Goal: Entertainment & Leisure: Consume media (video, audio)

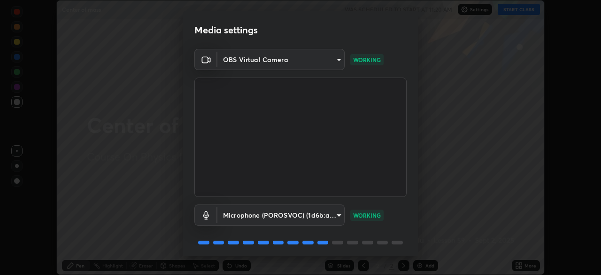
scroll to position [33, 0]
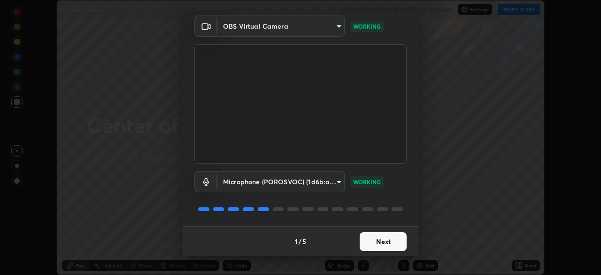
click at [381, 238] on button "Next" at bounding box center [383, 241] width 47 height 19
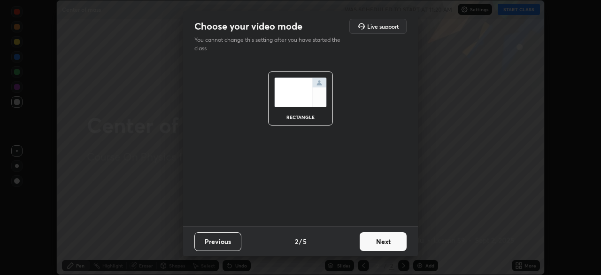
scroll to position [0, 0]
click at [383, 240] on button "Next" at bounding box center [383, 241] width 47 height 19
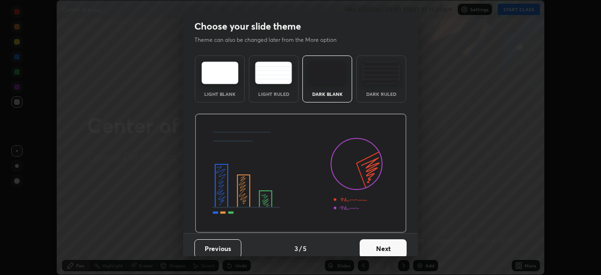
click at [391, 247] on button "Next" at bounding box center [383, 248] width 47 height 19
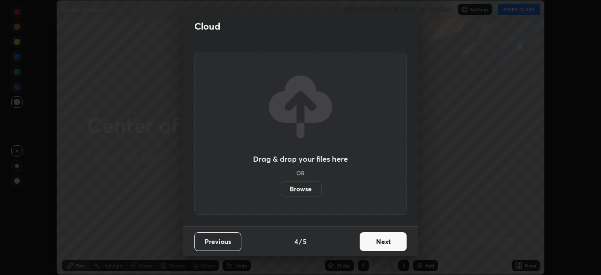
click at [393, 243] on button "Next" at bounding box center [383, 241] width 47 height 19
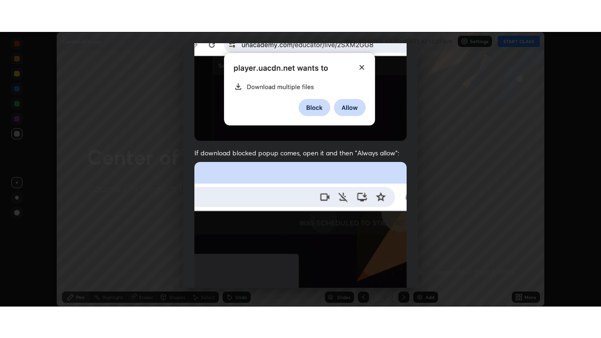
scroll to position [225, 0]
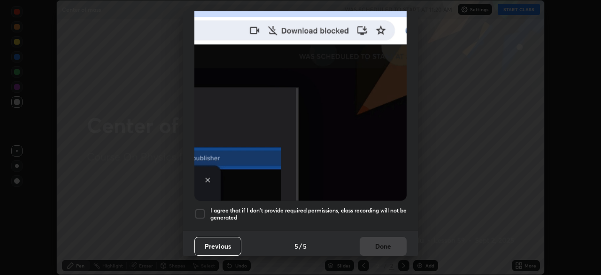
click at [208, 209] on div "I agree that if I don't provide required permissions, class recording will not …" at bounding box center [300, 213] width 212 height 11
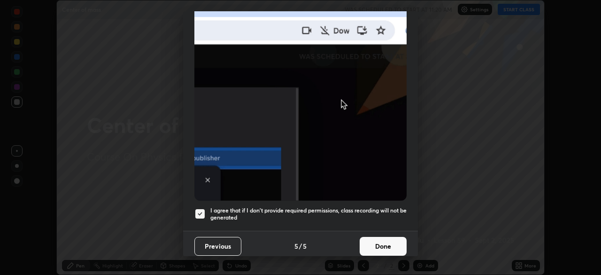
click at [372, 246] on button "Done" at bounding box center [383, 246] width 47 height 19
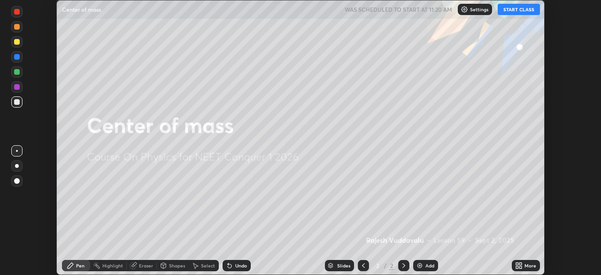
click at [515, 9] on button "START CLASS" at bounding box center [519, 9] width 42 height 11
click at [427, 264] on div "Add" at bounding box center [430, 265] width 9 height 5
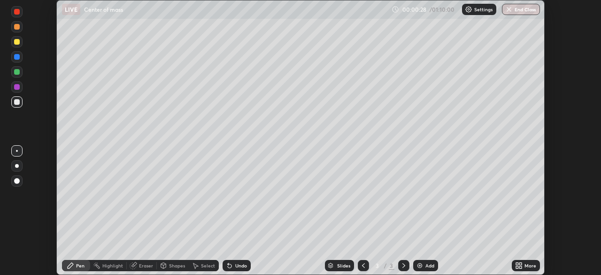
scroll to position [338, 601]
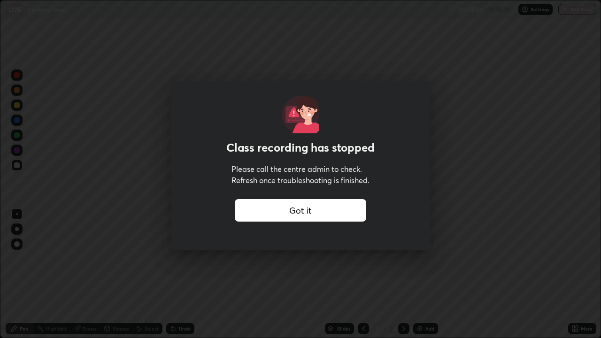
click at [338, 210] on div "Got it" at bounding box center [301, 210] width 132 height 23
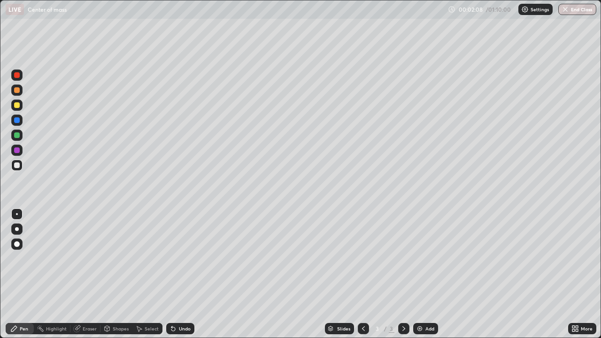
click at [575, 274] on div "More" at bounding box center [582, 328] width 28 height 11
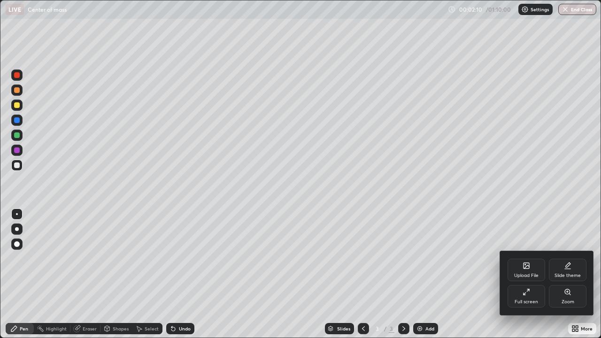
click at [531, 274] on div "Full screen" at bounding box center [527, 296] width 38 height 23
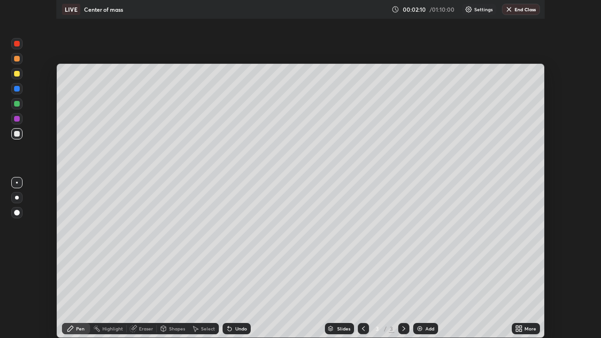
scroll to position [46705, 46379]
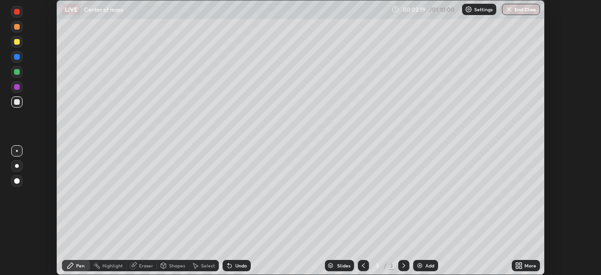
click at [521, 264] on icon at bounding box center [521, 264] width 2 height 2
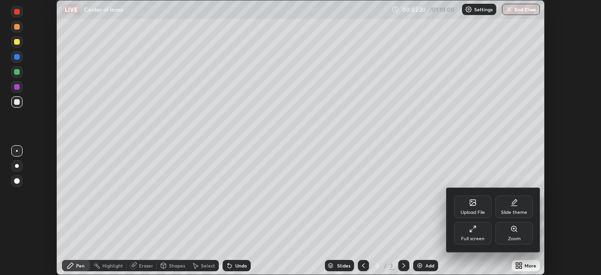
click at [468, 238] on div "Full screen" at bounding box center [472, 238] width 23 height 5
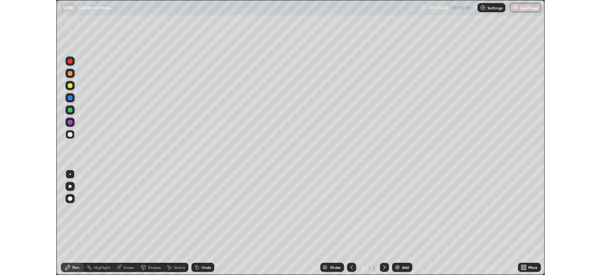
scroll to position [338, 601]
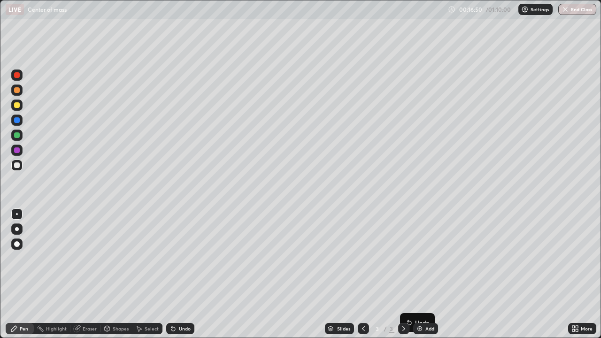
click at [428, 274] on div "Add" at bounding box center [430, 329] width 9 height 5
click at [147, 274] on div "Select" at bounding box center [152, 329] width 14 height 5
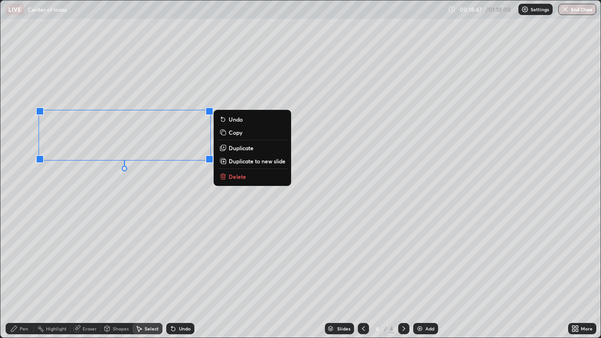
click at [239, 178] on p "Delete" at bounding box center [237, 177] width 17 height 8
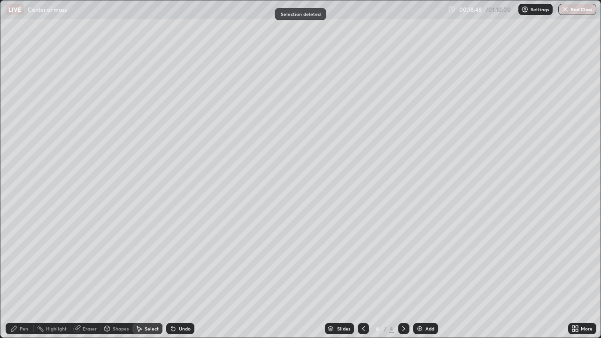
click at [24, 274] on div "Pen" at bounding box center [24, 329] width 8 height 5
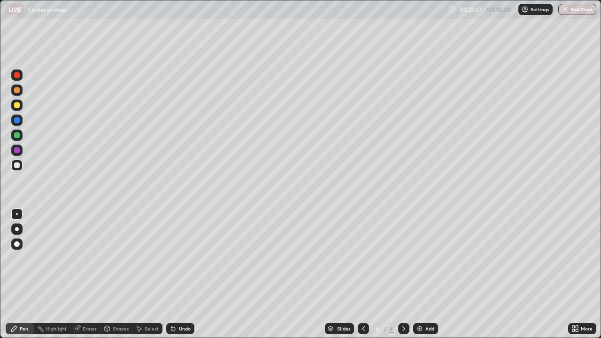
click at [88, 274] on div "Eraser" at bounding box center [90, 329] width 14 height 5
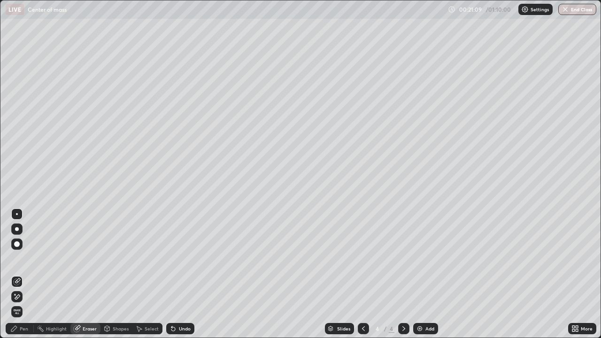
click at [24, 274] on div "Pen" at bounding box center [20, 328] width 28 height 11
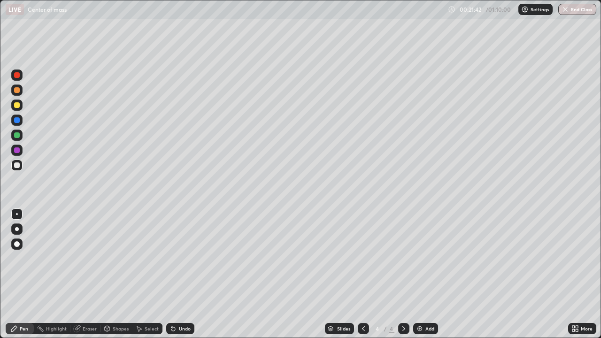
click at [179, 274] on div "Undo" at bounding box center [185, 329] width 12 height 5
click at [17, 106] on div at bounding box center [17, 105] width 6 height 6
click at [16, 163] on div at bounding box center [17, 166] width 6 height 6
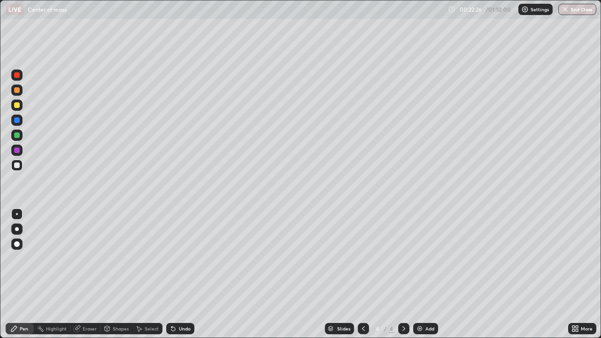
click at [16, 135] on div at bounding box center [17, 135] width 6 height 6
click at [17, 165] on div at bounding box center [17, 166] width 6 height 6
click at [19, 105] on div at bounding box center [17, 105] width 6 height 6
click at [18, 104] on div at bounding box center [17, 105] width 6 height 6
click at [15, 164] on div at bounding box center [17, 166] width 6 height 6
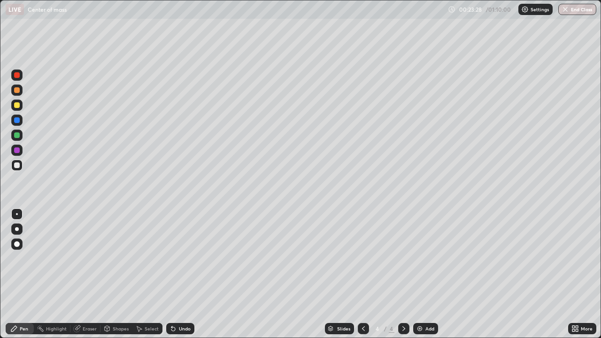
click at [181, 274] on div "Undo" at bounding box center [180, 328] width 28 height 11
click at [183, 274] on div "Undo" at bounding box center [185, 329] width 12 height 5
click at [180, 274] on div "Undo" at bounding box center [185, 329] width 12 height 5
click at [182, 274] on div "Undo" at bounding box center [185, 329] width 12 height 5
click at [179, 274] on div "Undo" at bounding box center [185, 329] width 12 height 5
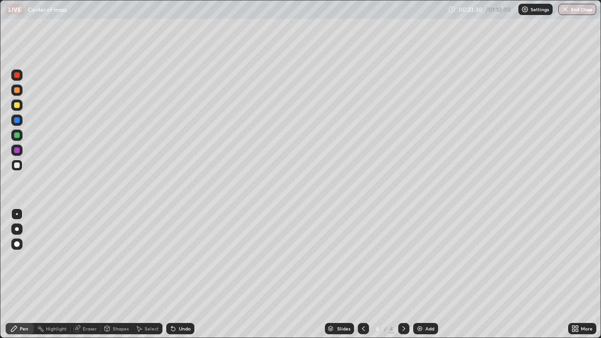
click at [179, 274] on div "Undo" at bounding box center [185, 329] width 12 height 5
click at [186, 274] on div "Undo" at bounding box center [180, 328] width 28 height 11
click at [429, 274] on div "Add" at bounding box center [430, 329] width 9 height 5
click at [361, 274] on icon at bounding box center [364, 329] width 8 height 8
click at [180, 274] on div "Undo" at bounding box center [185, 329] width 12 height 5
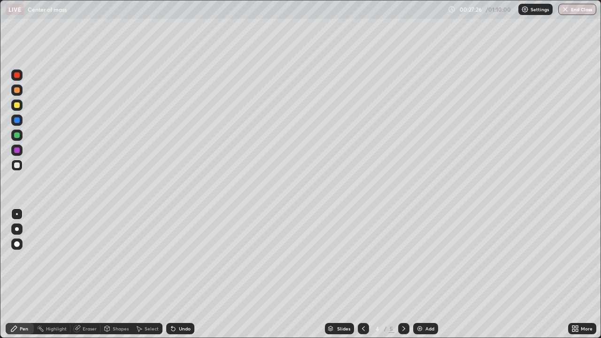
click at [188, 274] on div "Undo" at bounding box center [185, 329] width 12 height 5
click at [186, 274] on div "Undo" at bounding box center [185, 329] width 12 height 5
click at [184, 274] on div "Undo" at bounding box center [185, 329] width 12 height 5
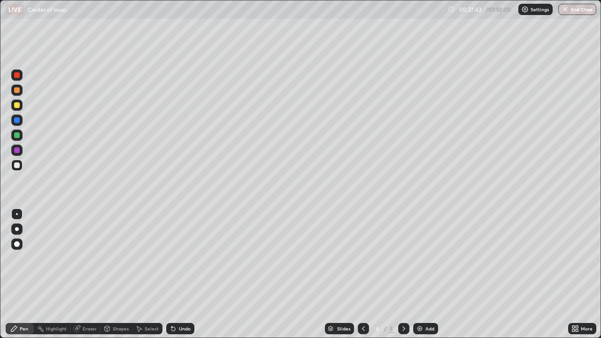
click at [182, 274] on div "Undo" at bounding box center [180, 328] width 28 height 11
click at [20, 106] on div at bounding box center [16, 105] width 11 height 11
click at [146, 274] on div "Select" at bounding box center [152, 329] width 14 height 5
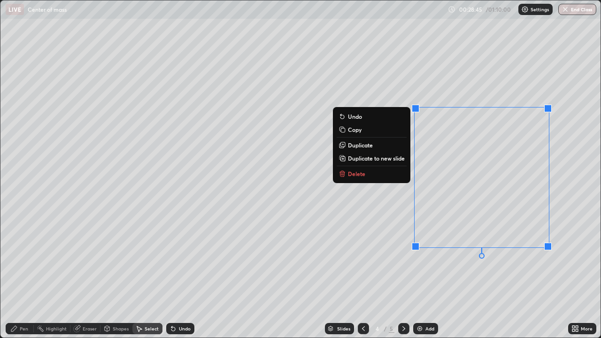
click at [356, 175] on p "Delete" at bounding box center [356, 174] width 17 height 8
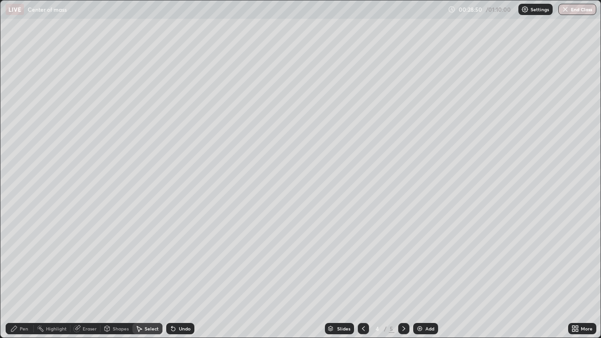
click at [18, 274] on div "Pen" at bounding box center [20, 328] width 28 height 11
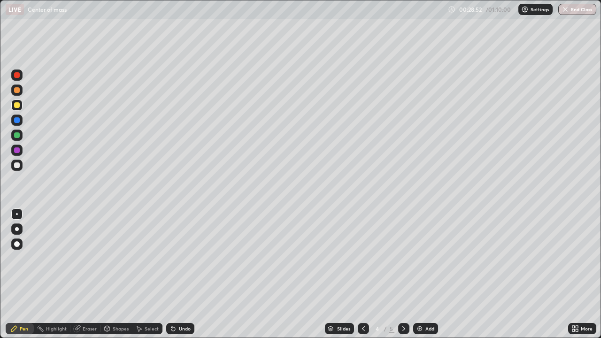
click at [17, 107] on div at bounding box center [17, 105] width 6 height 6
click at [16, 164] on div at bounding box center [17, 166] width 6 height 6
click at [583, 274] on div "More" at bounding box center [587, 329] width 12 height 5
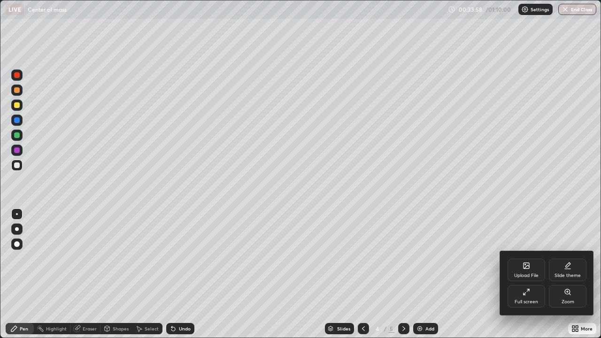
click at [560, 269] on div "Slide theme" at bounding box center [568, 270] width 38 height 23
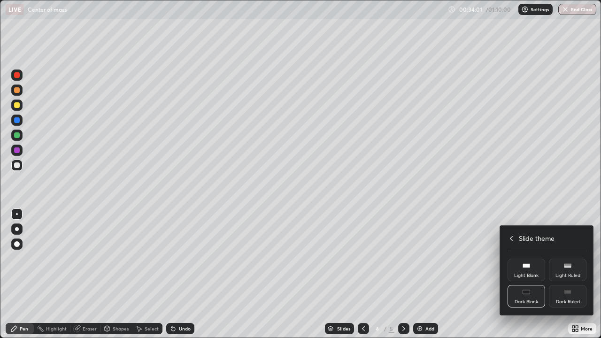
click at [529, 274] on div "Dark Blank" at bounding box center [527, 296] width 38 height 23
click at [571, 274] on div "Dark Ruled" at bounding box center [568, 296] width 38 height 23
click at [565, 264] on rect at bounding box center [568, 264] width 7 height 0
click at [529, 270] on div "Light Blank" at bounding box center [527, 270] width 38 height 23
click at [529, 274] on div "Dark Blank" at bounding box center [527, 296] width 38 height 23
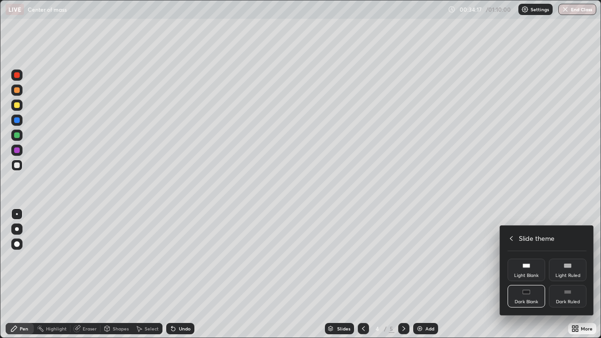
click at [586, 274] on div at bounding box center [300, 169] width 601 height 338
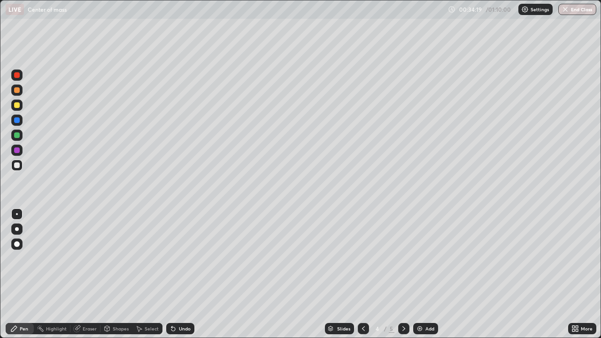
click at [578, 274] on icon at bounding box center [577, 327] width 2 height 2
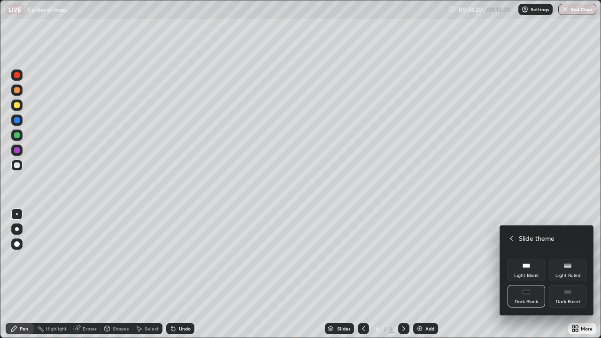
click at [516, 236] on div "Slide theme" at bounding box center [547, 238] width 79 height 10
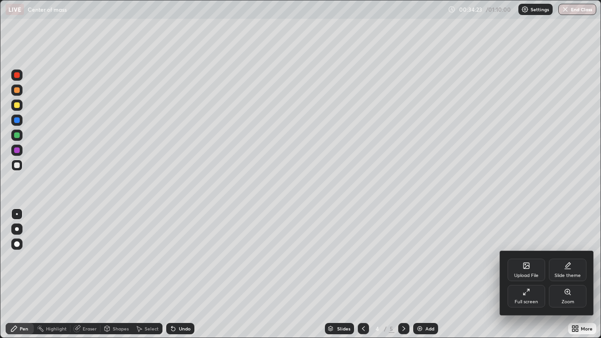
click at [545, 274] on div at bounding box center [300, 169] width 601 height 338
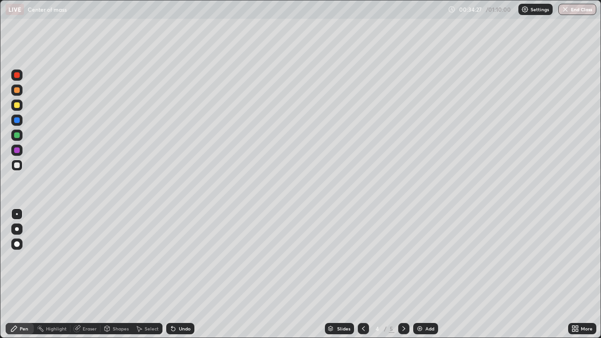
click at [579, 274] on div "More" at bounding box center [582, 328] width 28 height 11
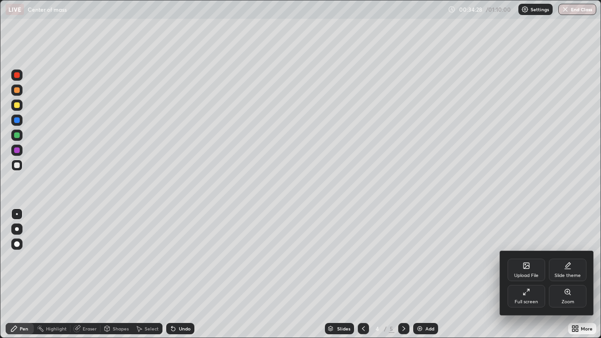
click at [531, 274] on div "Full screen" at bounding box center [527, 296] width 38 height 23
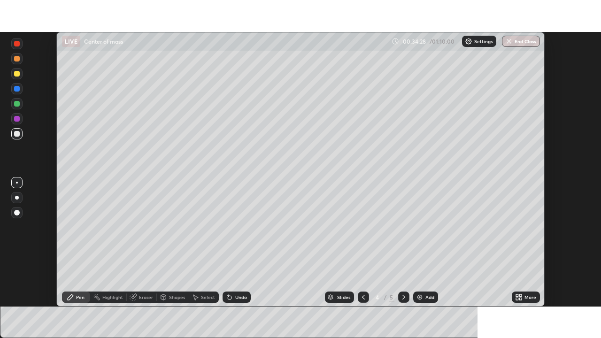
scroll to position [46705, 46379]
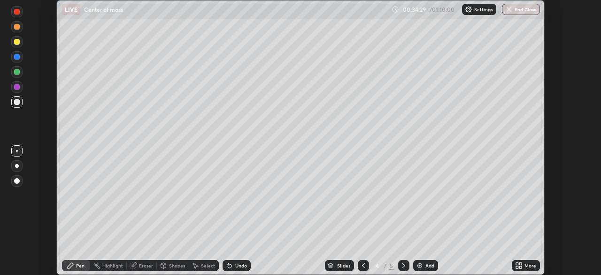
click at [529, 264] on div "More" at bounding box center [531, 265] width 12 height 5
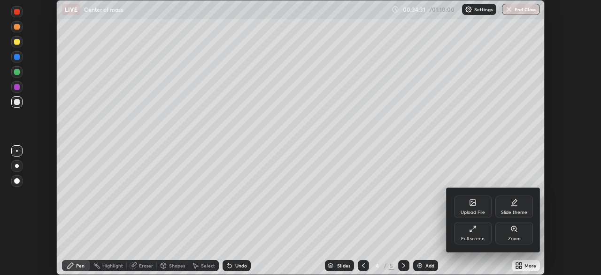
click at [516, 207] on div "Slide theme" at bounding box center [515, 206] width 38 height 23
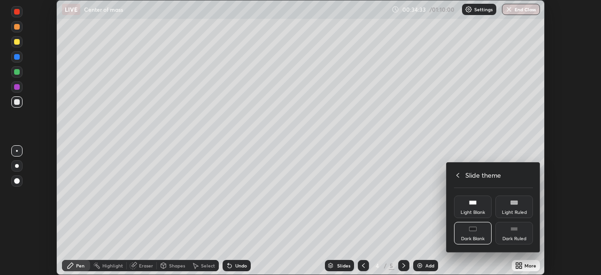
click at [557, 196] on div at bounding box center [300, 137] width 601 height 275
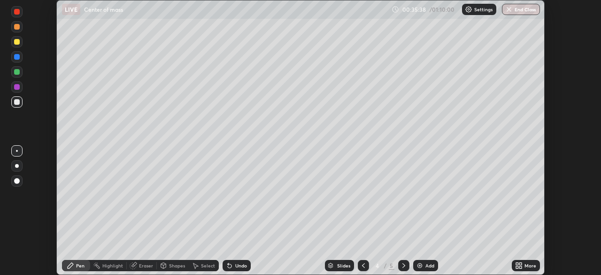
click at [524, 268] on div "More" at bounding box center [526, 265] width 28 height 11
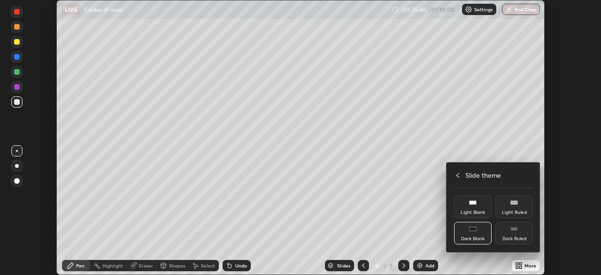
click at [458, 175] on icon at bounding box center [458, 175] width 8 height 8
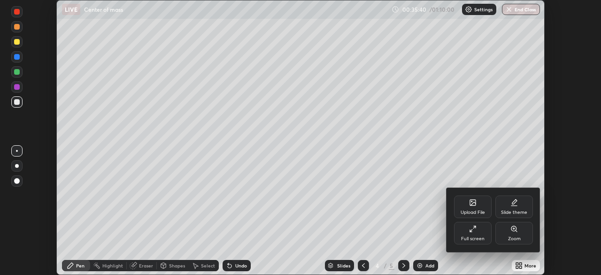
click at [473, 232] on icon at bounding box center [473, 229] width 8 height 8
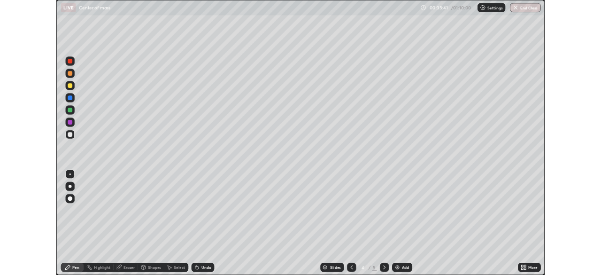
scroll to position [338, 601]
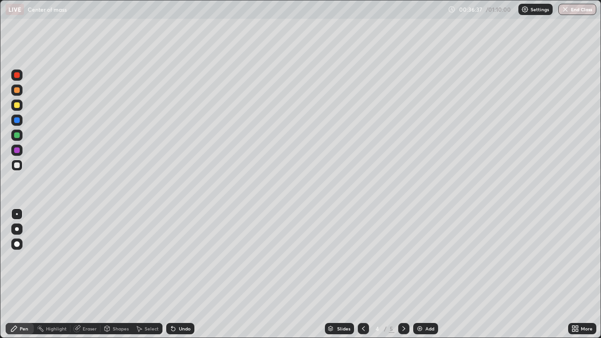
click at [426, 274] on div "Add" at bounding box center [430, 329] width 9 height 5
click at [86, 274] on div "Eraser" at bounding box center [90, 329] width 14 height 5
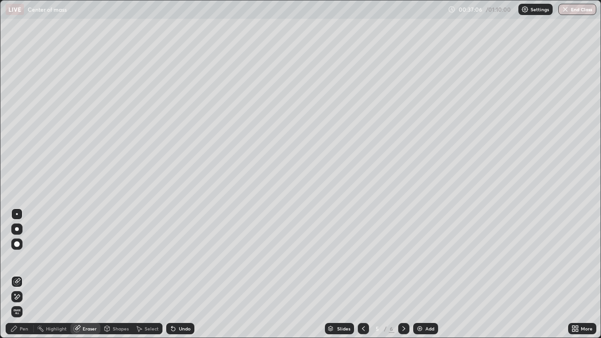
click at [23, 274] on div "Pen" at bounding box center [24, 329] width 8 height 5
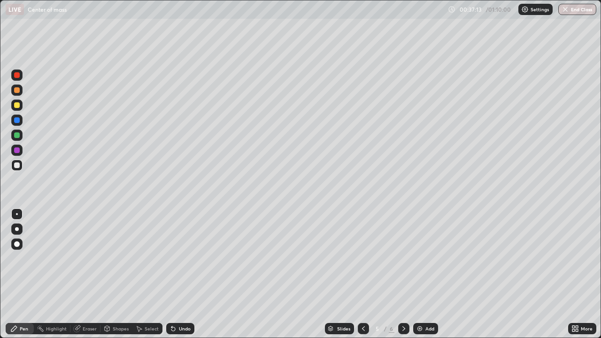
click at [182, 274] on div "Undo" at bounding box center [185, 329] width 12 height 5
click at [89, 274] on div "Eraser" at bounding box center [90, 329] width 14 height 5
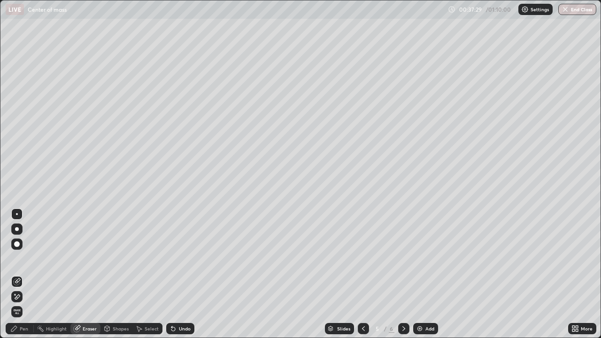
click at [20, 274] on div "Pen" at bounding box center [24, 329] width 8 height 5
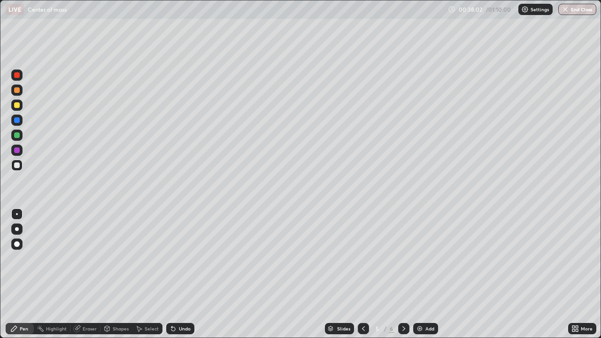
click at [182, 274] on div "Undo" at bounding box center [180, 328] width 28 height 11
click at [186, 274] on div "Undo" at bounding box center [185, 329] width 12 height 5
click at [87, 274] on div "Eraser" at bounding box center [90, 329] width 14 height 5
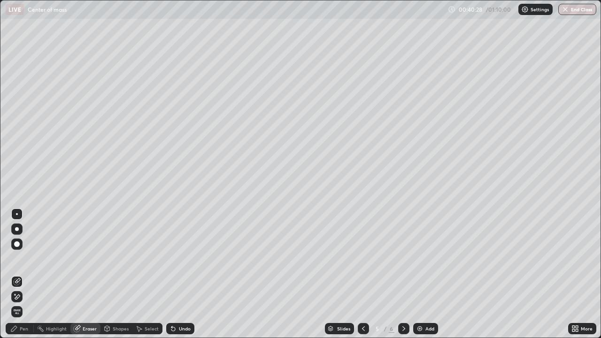
click at [20, 274] on div "Pen" at bounding box center [20, 328] width 28 height 11
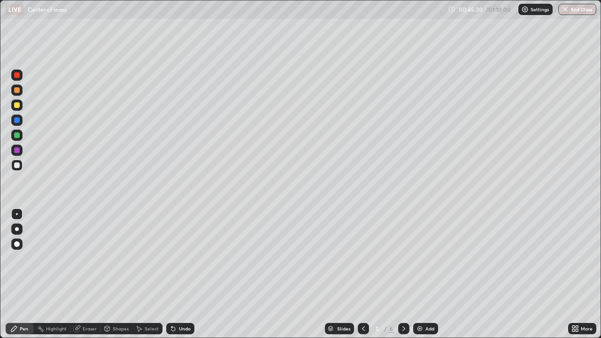
click at [149, 274] on div "Select" at bounding box center [152, 329] width 14 height 5
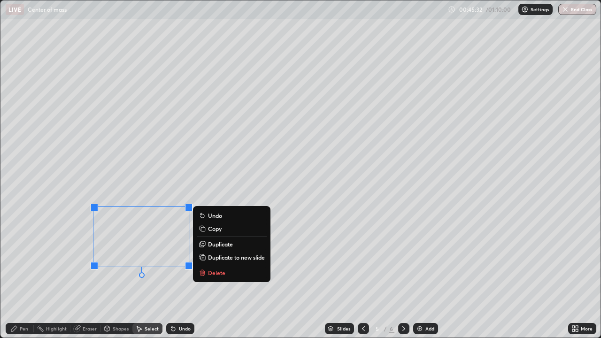
click at [219, 269] on p "Delete" at bounding box center [216, 273] width 17 height 8
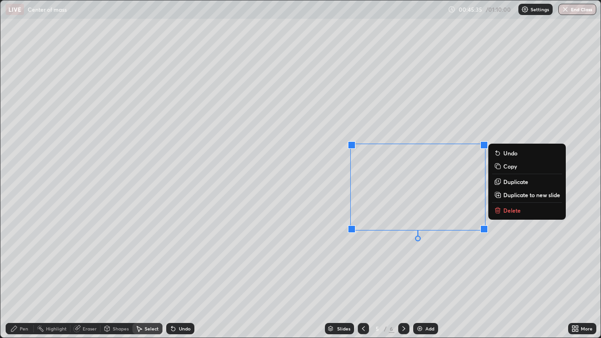
click at [511, 207] on p "Delete" at bounding box center [512, 211] width 17 height 8
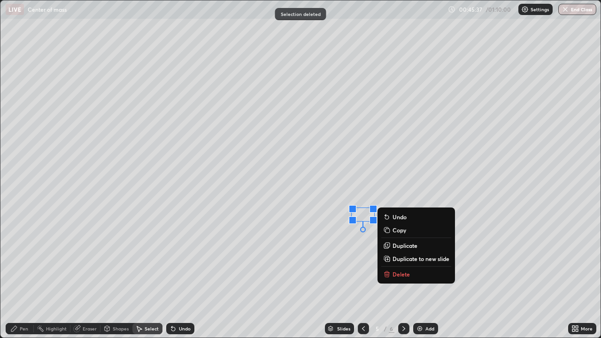
click at [402, 270] on button "Delete" at bounding box center [416, 274] width 70 height 11
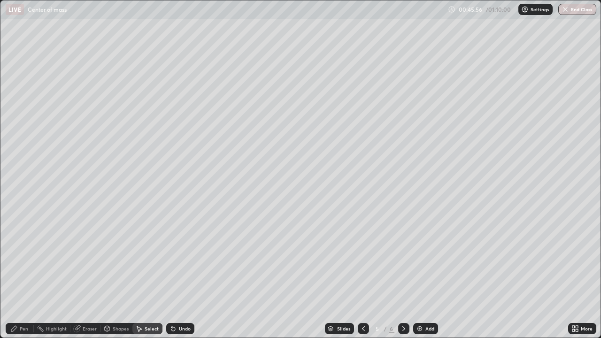
click at [431, 274] on div "Add" at bounding box center [430, 329] width 9 height 5
click at [23, 38] on div "Erase all" at bounding box center [17, 169] width 23 height 301
click at [24, 274] on div "Pen" at bounding box center [24, 329] width 8 height 5
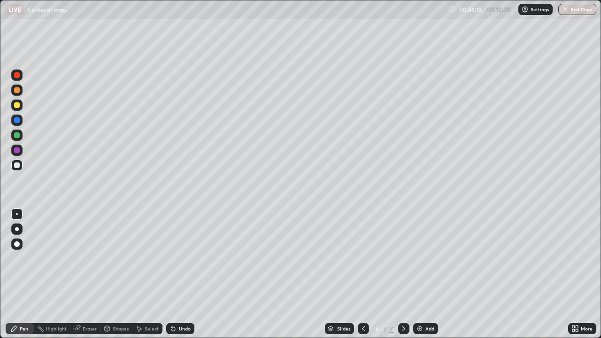
click at [181, 274] on div "Undo" at bounding box center [185, 329] width 12 height 5
click at [84, 274] on div "Eraser" at bounding box center [90, 329] width 14 height 5
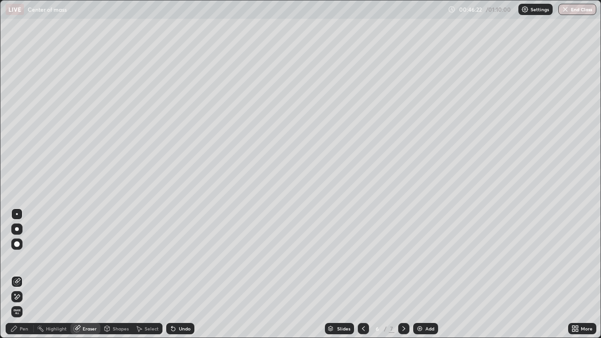
click at [27, 274] on div "Pen" at bounding box center [24, 329] width 8 height 5
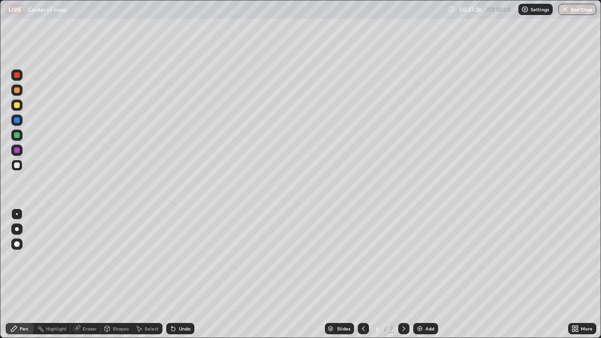
click at [182, 274] on div "Undo" at bounding box center [185, 329] width 12 height 5
click at [185, 274] on div "Undo" at bounding box center [185, 329] width 12 height 5
click at [81, 274] on div "Eraser" at bounding box center [85, 328] width 30 height 11
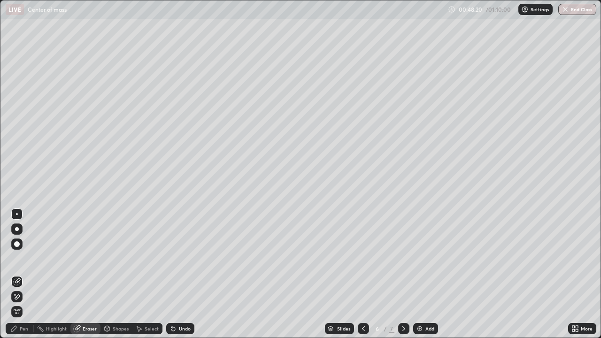
click at [22, 274] on div "Pen" at bounding box center [24, 329] width 8 height 5
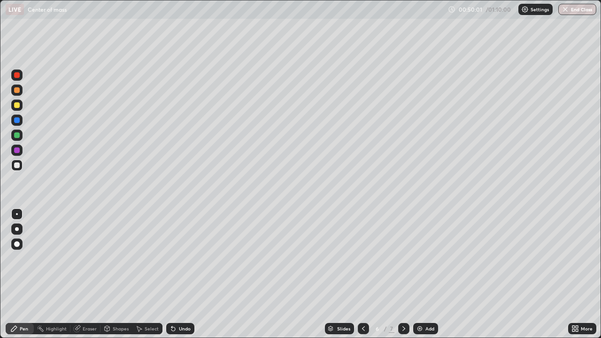
click at [183, 274] on div "Undo" at bounding box center [185, 329] width 12 height 5
click at [86, 274] on div "Eraser" at bounding box center [90, 329] width 14 height 5
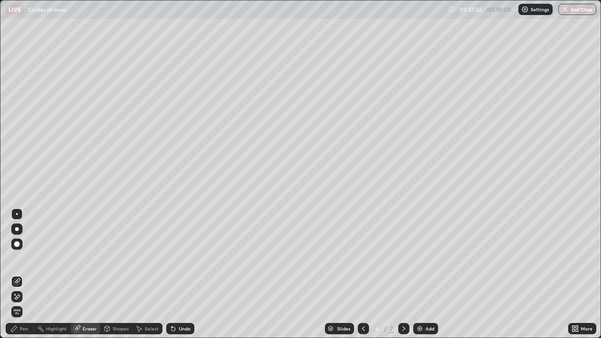
click at [24, 274] on div "Pen" at bounding box center [20, 328] width 28 height 11
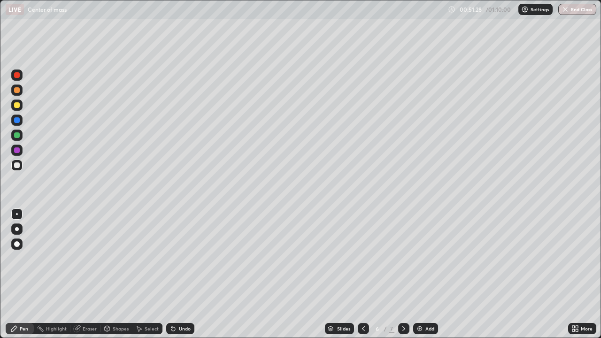
click at [184, 274] on div "Undo" at bounding box center [180, 328] width 28 height 11
click at [151, 274] on div "Select" at bounding box center [152, 329] width 14 height 5
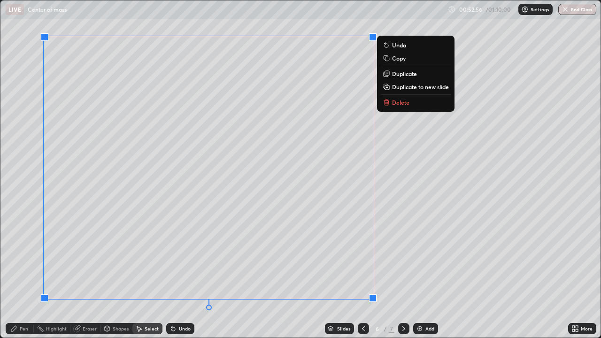
click at [23, 201] on div "Erase all" at bounding box center [17, 169] width 23 height 301
click at [27, 183] on div "Erase all" at bounding box center [17, 169] width 23 height 301
click at [60, 191] on div "0 ° Undo Copy Duplicate Duplicate to new slide Delete" at bounding box center [300, 168] width 600 height 337
click at [403, 258] on div "0 ° Undo Copy Duplicate Duplicate to new slide Delete" at bounding box center [300, 168] width 600 height 337
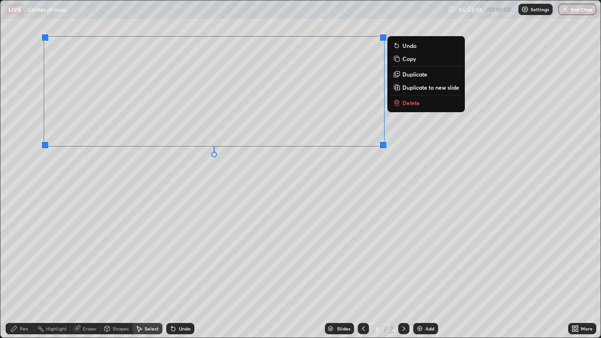
click at [406, 107] on button "Delete" at bounding box center [426, 102] width 70 height 11
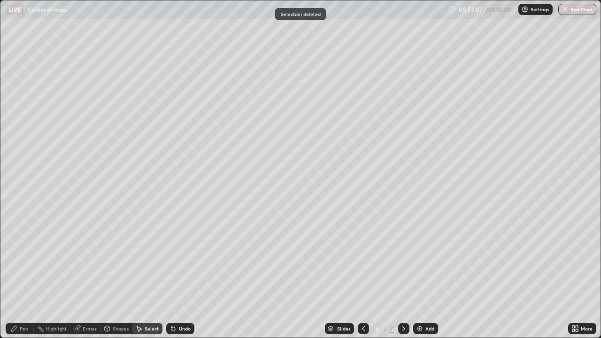
click at [24, 274] on div "Pen" at bounding box center [24, 329] width 8 height 5
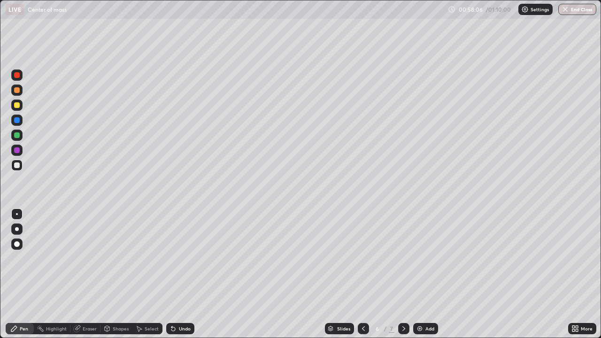
click at [90, 274] on div "Eraser" at bounding box center [90, 329] width 14 height 5
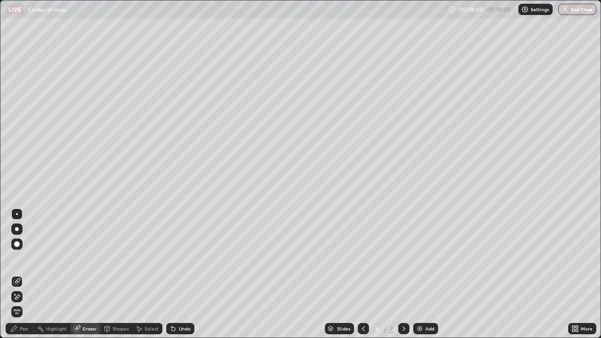
click at [22, 274] on div "Pen" at bounding box center [24, 329] width 8 height 5
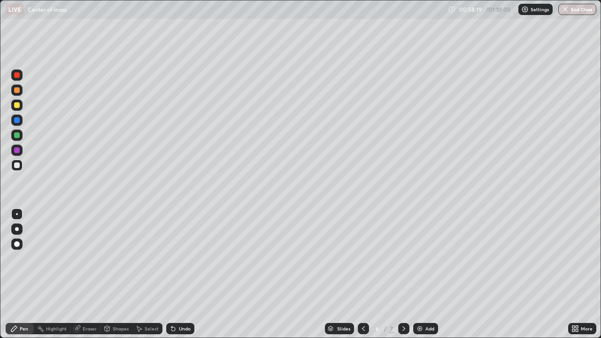
click at [147, 274] on div "Select" at bounding box center [152, 329] width 14 height 5
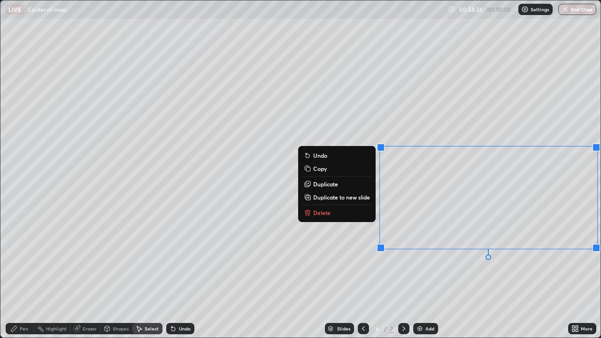
click at [324, 213] on p "Delete" at bounding box center [321, 213] width 17 height 8
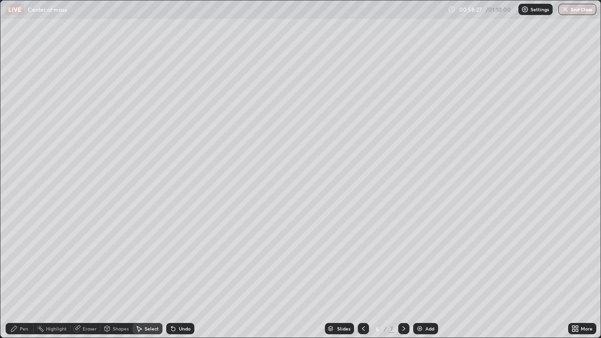
click at [26, 274] on div "Pen" at bounding box center [24, 329] width 8 height 5
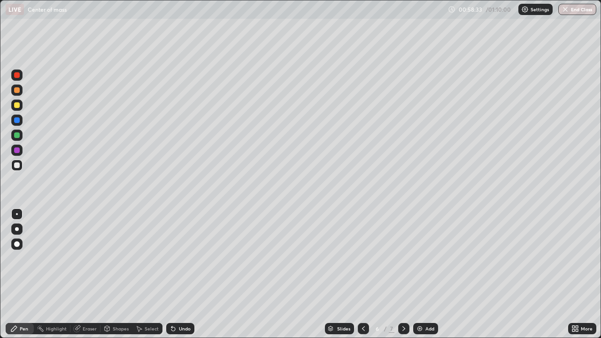
click at [144, 274] on div "Select" at bounding box center [147, 328] width 30 height 11
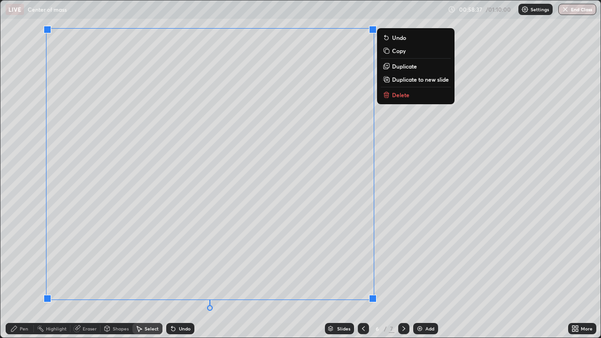
click at [396, 94] on p "Delete" at bounding box center [400, 95] width 17 height 8
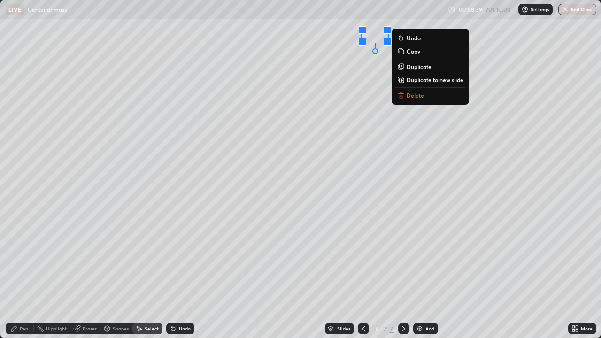
click at [409, 95] on p "Delete" at bounding box center [415, 96] width 17 height 8
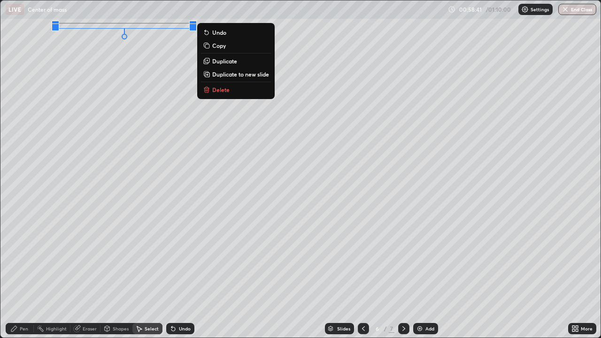
click at [218, 92] on p "Delete" at bounding box center [220, 90] width 17 height 8
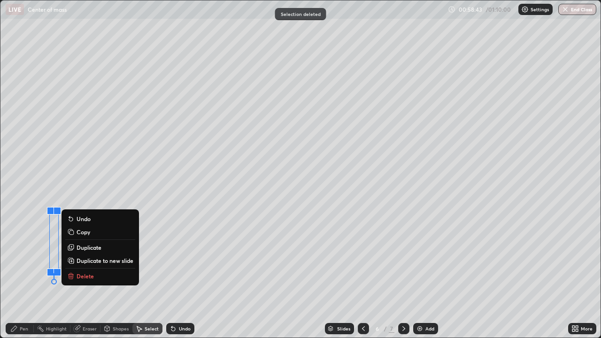
click at [91, 271] on button "Delete" at bounding box center [100, 276] width 70 height 11
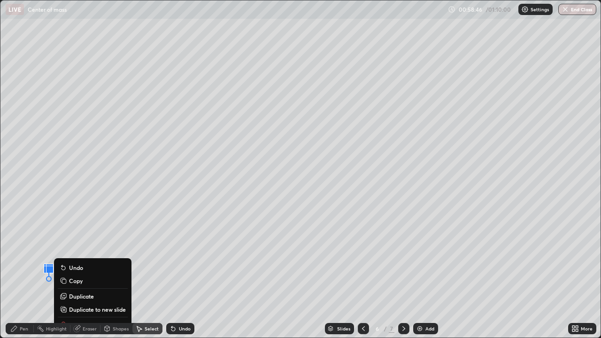
click at [63, 274] on div "Highlight" at bounding box center [52, 328] width 37 height 19
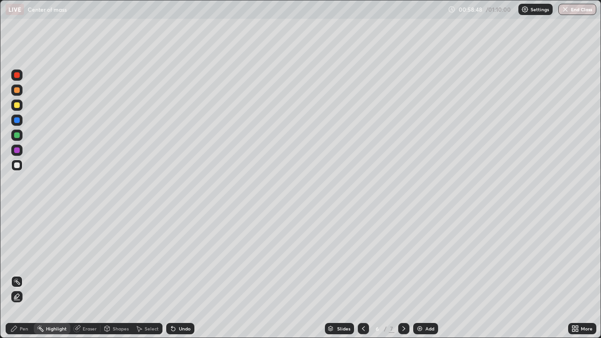
click at [19, 274] on div "Pen" at bounding box center [20, 328] width 28 height 11
click at [147, 274] on div "Select" at bounding box center [152, 329] width 14 height 5
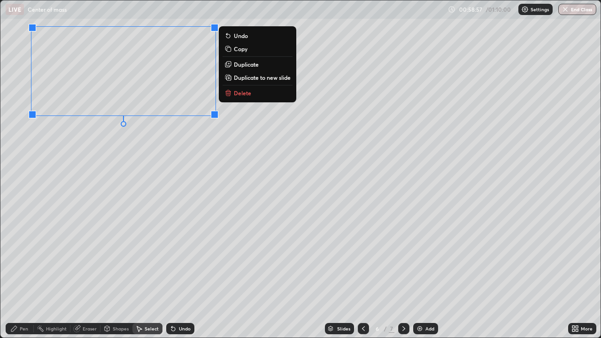
click at [93, 146] on div "0 ° Undo Copy Duplicate Duplicate to new slide Delete" at bounding box center [300, 168] width 600 height 337
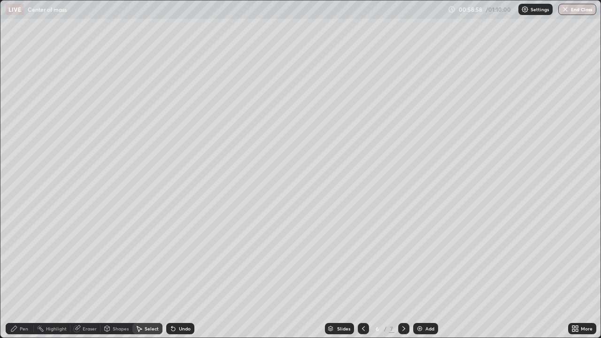
click at [17, 274] on icon at bounding box center [14, 329] width 8 height 8
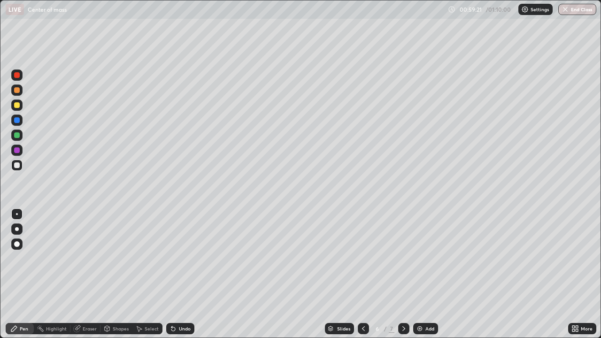
click at [179, 274] on div "Undo" at bounding box center [185, 329] width 12 height 5
click at [182, 274] on div "Undo" at bounding box center [185, 329] width 12 height 5
click at [91, 274] on div "Eraser" at bounding box center [90, 329] width 14 height 5
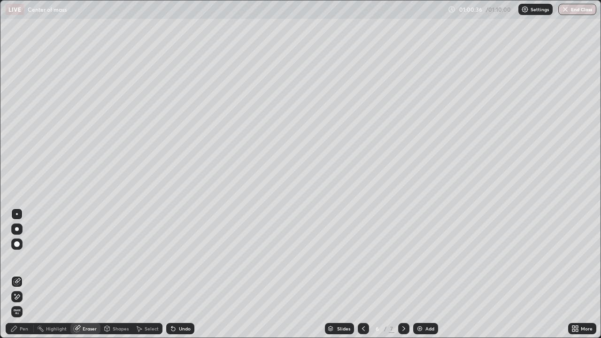
click at [21, 274] on div "Pen" at bounding box center [24, 329] width 8 height 5
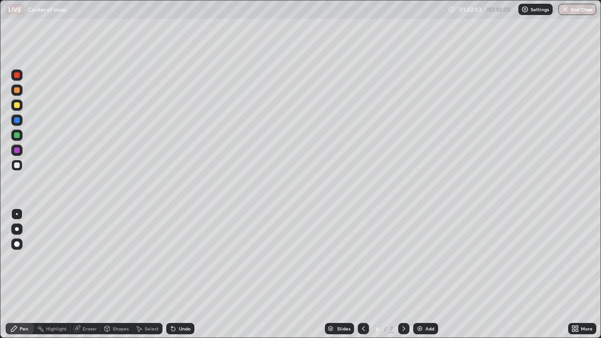
click at [140, 274] on icon at bounding box center [139, 330] width 5 height 6
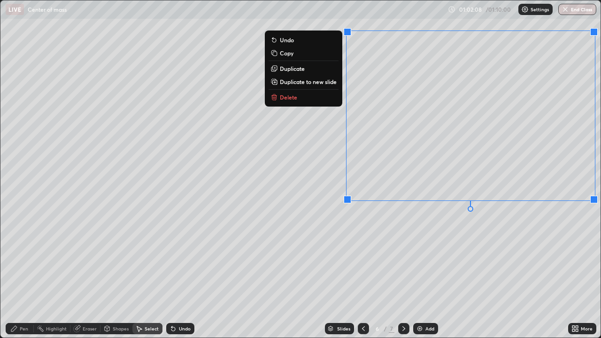
click at [288, 101] on button "Delete" at bounding box center [304, 97] width 70 height 11
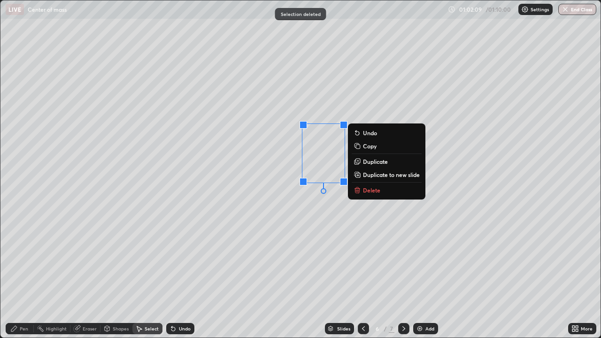
click at [373, 191] on p "Delete" at bounding box center [371, 191] width 17 height 8
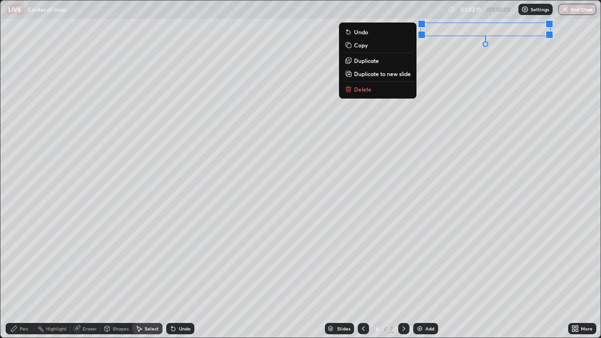
click at [387, 88] on button "Delete" at bounding box center [378, 89] width 70 height 11
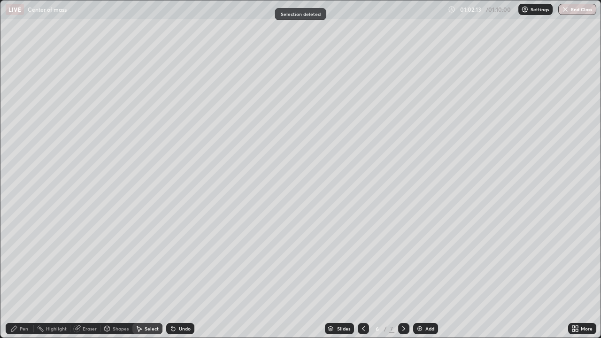
click at [24, 274] on div "Pen" at bounding box center [24, 329] width 8 height 5
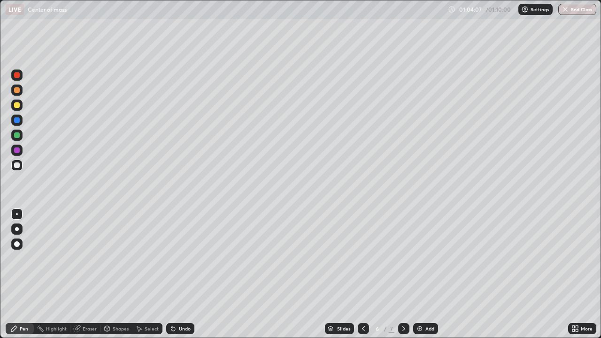
click at [149, 274] on div "Select" at bounding box center [152, 329] width 14 height 5
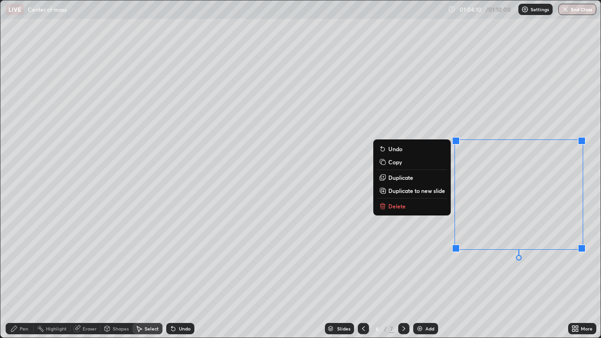
click at [404, 208] on p "Delete" at bounding box center [397, 206] width 17 height 8
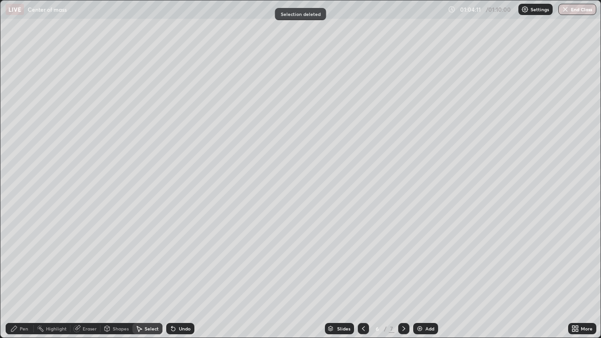
click at [25, 274] on div "Pen" at bounding box center [20, 328] width 28 height 11
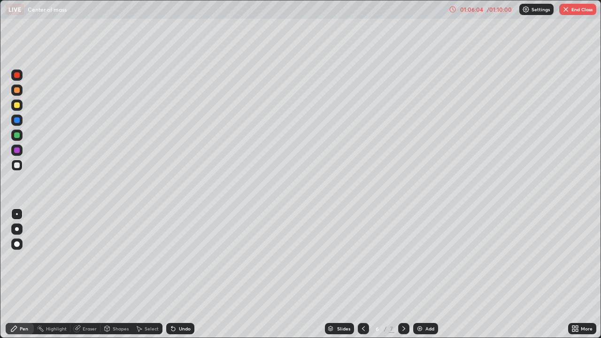
click at [147, 274] on div "Select" at bounding box center [152, 329] width 14 height 5
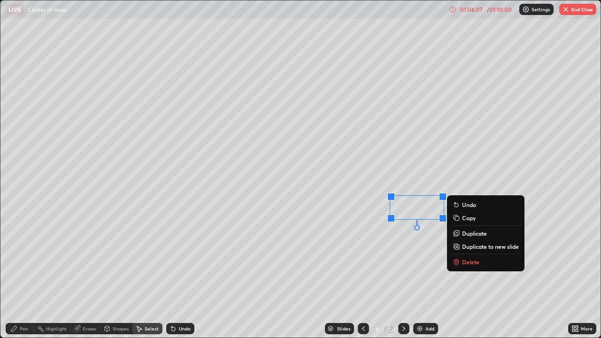
click at [472, 264] on p "Delete" at bounding box center [470, 262] width 17 height 8
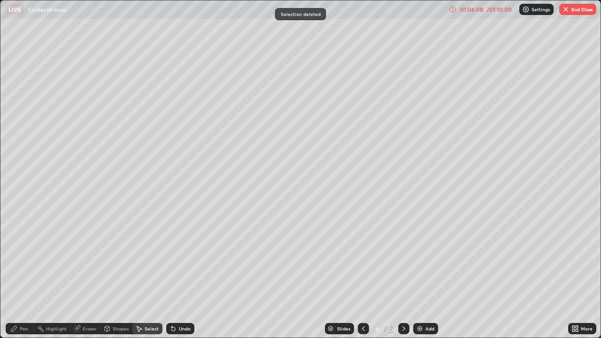
click at [23, 274] on div "Pen" at bounding box center [20, 328] width 28 height 11
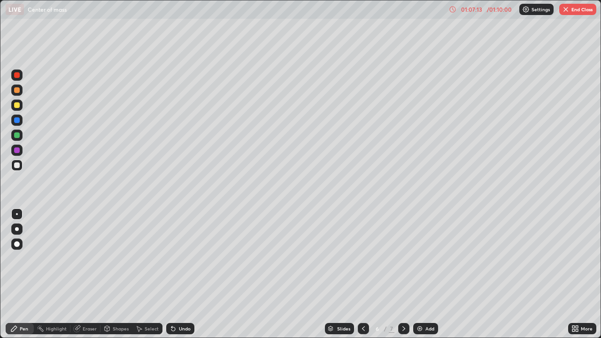
click at [147, 274] on div "Select" at bounding box center [152, 329] width 14 height 5
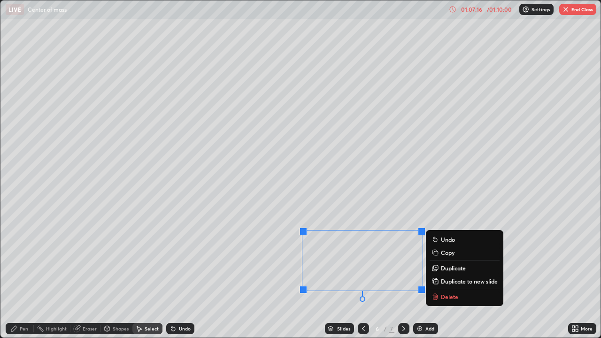
click at [446, 274] on p "Delete" at bounding box center [449, 297] width 17 height 8
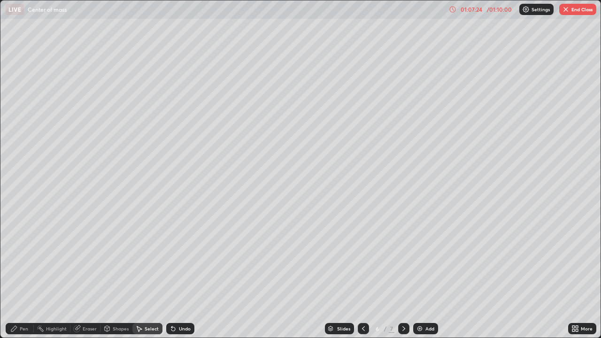
click at [310, 231] on div "0 ° Undo Copy Duplicate Duplicate to new slide Delete" at bounding box center [300, 168] width 600 height 337
click at [25, 274] on div "Pen" at bounding box center [24, 329] width 8 height 5
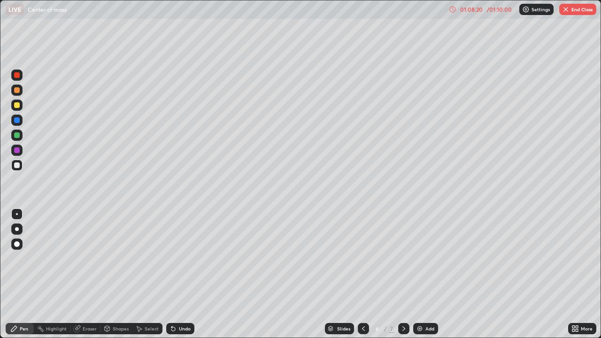
click at [154, 274] on div "Select" at bounding box center [152, 329] width 14 height 5
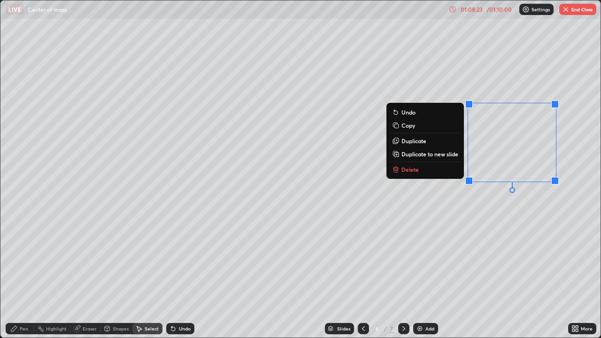
click at [417, 168] on p "Delete" at bounding box center [410, 170] width 17 height 8
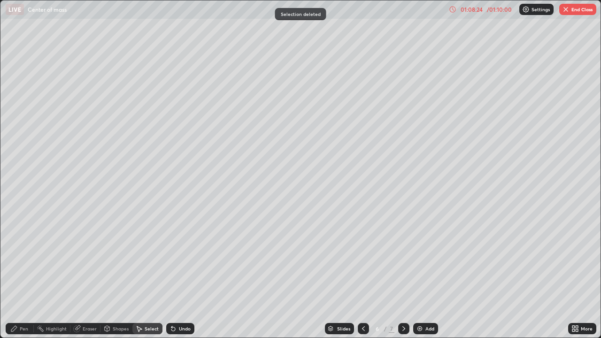
click at [23, 274] on div "Pen" at bounding box center [24, 329] width 8 height 5
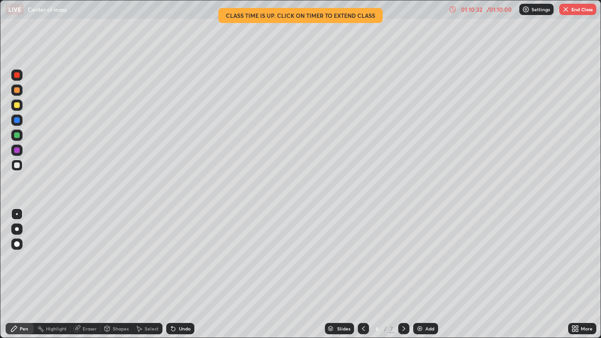
click at [572, 15] on button "End Class" at bounding box center [578, 9] width 37 height 11
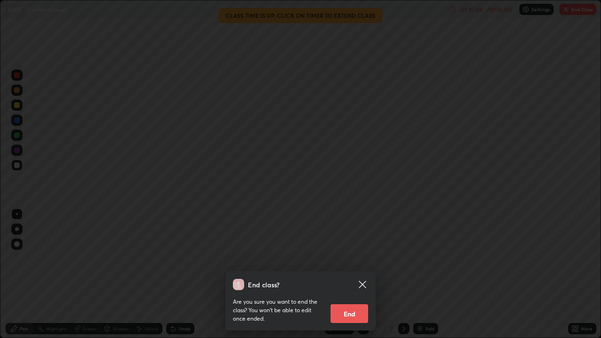
click at [361, 274] on icon at bounding box center [362, 284] width 11 height 11
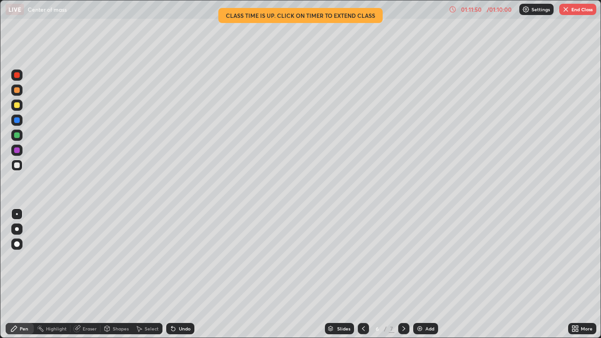
click at [588, 5] on button "End Class" at bounding box center [578, 9] width 37 height 11
click at [580, 10] on button "End Class" at bounding box center [578, 9] width 37 height 11
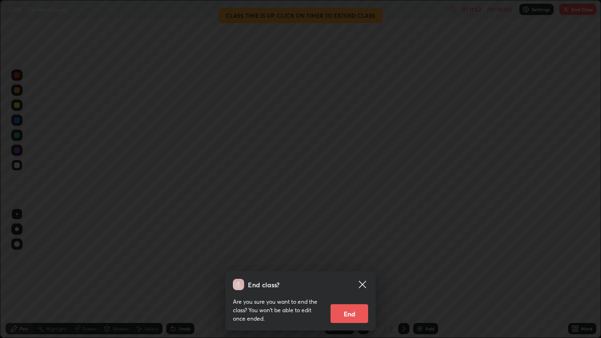
click at [583, 12] on div "End class? Are you sure you want to end the class? You won’t be able to edit on…" at bounding box center [300, 169] width 601 height 338
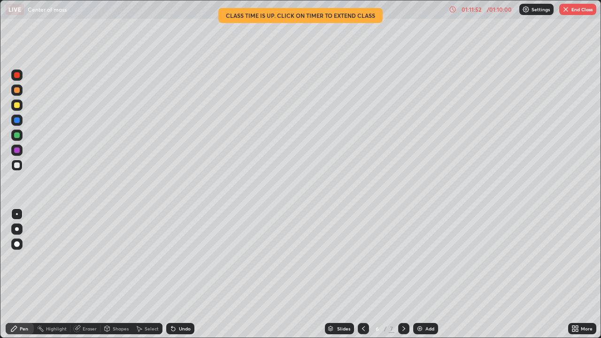
click at [578, 11] on div at bounding box center [300, 169] width 601 height 338
click at [579, 7] on button "End Class" at bounding box center [578, 9] width 37 height 11
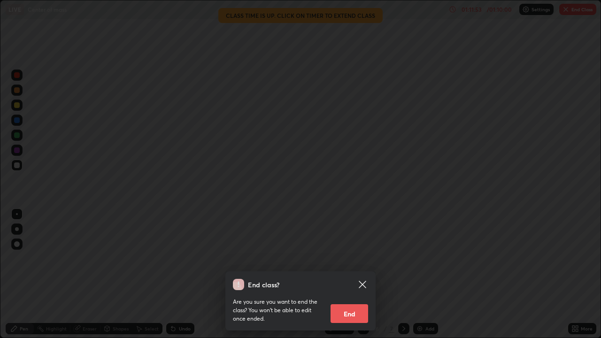
click at [575, 7] on div at bounding box center [300, 169] width 601 height 338
click at [576, 10] on div at bounding box center [300, 169] width 601 height 338
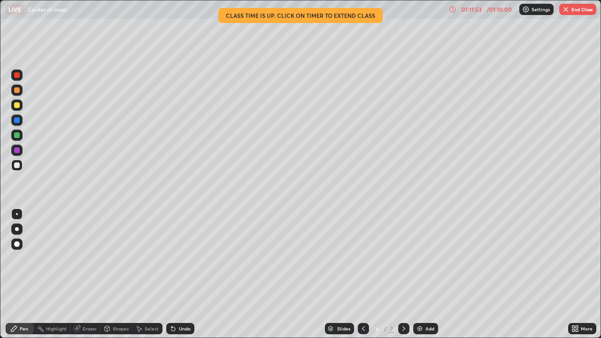
click at [580, 10] on button "End Class" at bounding box center [578, 9] width 37 height 11
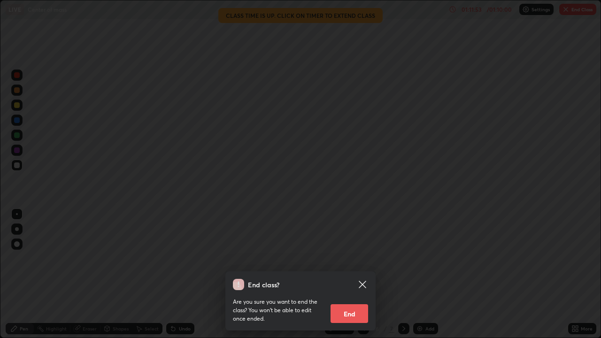
click at [580, 6] on div at bounding box center [300, 169] width 601 height 338
click at [583, 9] on div at bounding box center [300, 169] width 601 height 338
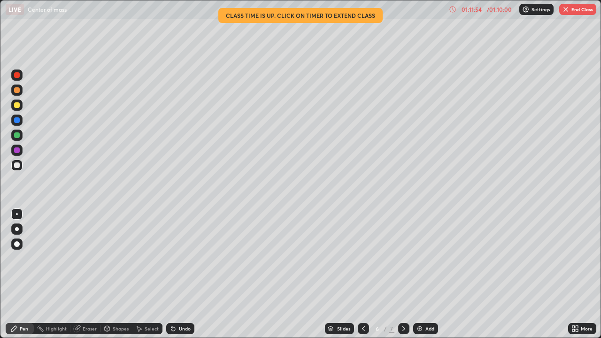
click at [586, 8] on button "End Class" at bounding box center [578, 9] width 37 height 11
click at [588, 8] on div at bounding box center [300, 169] width 601 height 338
click at [587, 6] on button "End Class" at bounding box center [578, 9] width 37 height 11
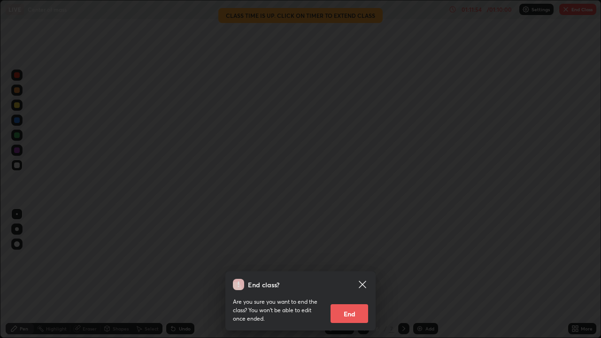
click at [590, 5] on div at bounding box center [300, 169] width 601 height 338
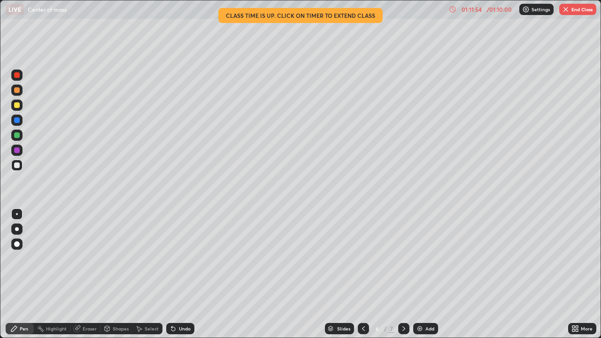
click at [594, 9] on div at bounding box center [300, 169] width 601 height 338
click at [588, 14] on button "End Class" at bounding box center [578, 9] width 37 height 11
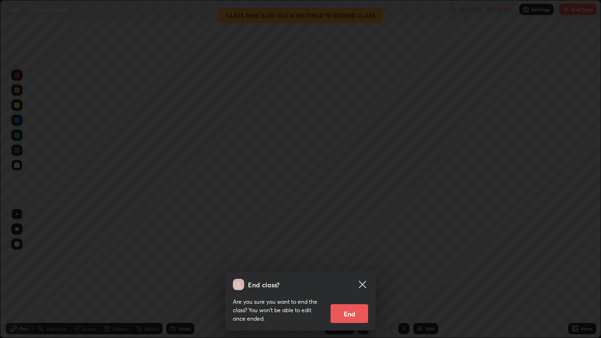
click at [576, 12] on div "End class? Are you sure you want to end the class? You won’t be able to edit on…" at bounding box center [300, 169] width 601 height 338
click at [565, 14] on div at bounding box center [300, 169] width 601 height 338
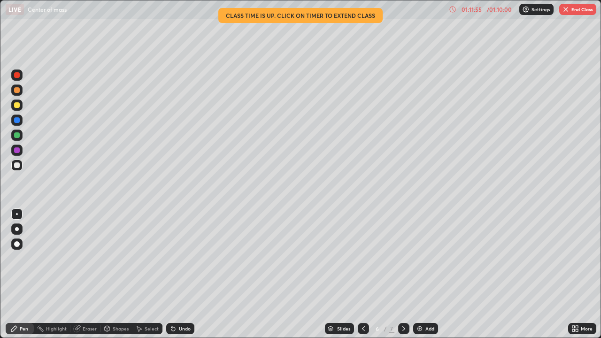
click at [563, 13] on button "End Class" at bounding box center [578, 9] width 37 height 11
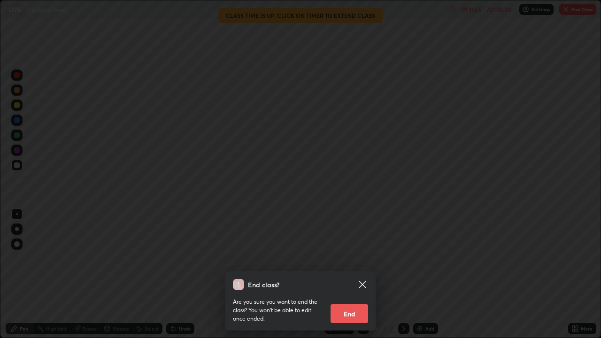
click at [561, 11] on div at bounding box center [300, 169] width 601 height 338
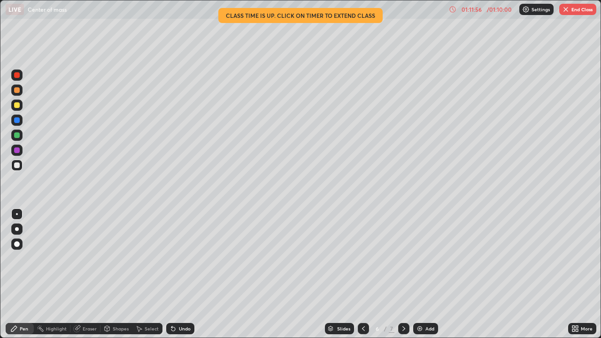
click at [577, 10] on button "End Class" at bounding box center [578, 9] width 37 height 11
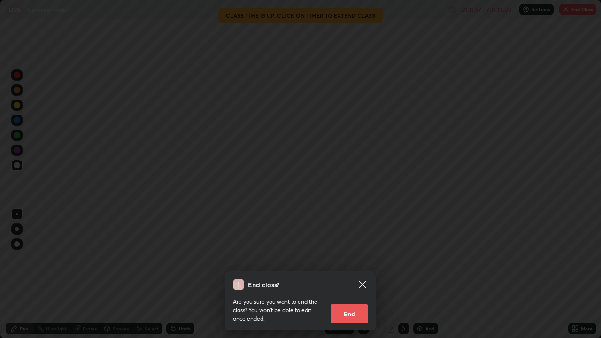
click at [351, 274] on button "End" at bounding box center [350, 313] width 38 height 19
click at [337, 274] on div "End class? Are you sure you want to end the class? You won’t be able to edit on…" at bounding box center [300, 169] width 601 height 338
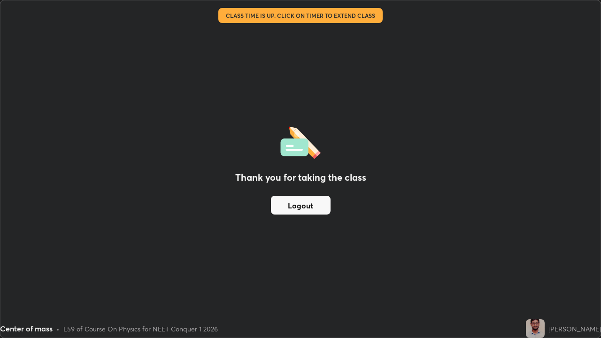
click at [317, 191] on div "Thank you for taking the class Logout" at bounding box center [300, 168] width 600 height 337
click at [301, 197] on button "Logout" at bounding box center [301, 205] width 60 height 19
click at [287, 203] on button "Logout" at bounding box center [301, 205] width 60 height 19
click at [290, 203] on button "Logout" at bounding box center [301, 205] width 60 height 19
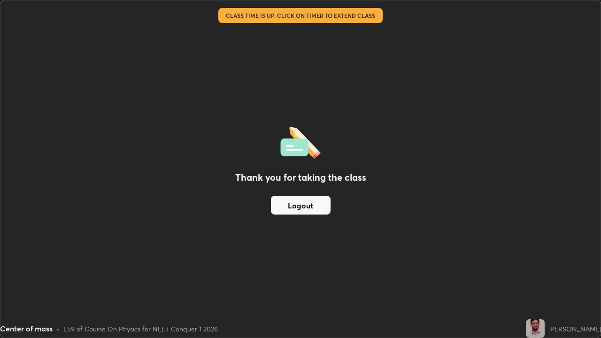
click at [288, 202] on button "Logout" at bounding box center [301, 205] width 60 height 19
click at [286, 206] on button "Logout" at bounding box center [301, 205] width 60 height 19
click at [311, 200] on button "Logout" at bounding box center [301, 205] width 60 height 19
click at [288, 204] on button "Logout" at bounding box center [301, 205] width 60 height 19
click at [311, 204] on button "Logout" at bounding box center [301, 205] width 60 height 19
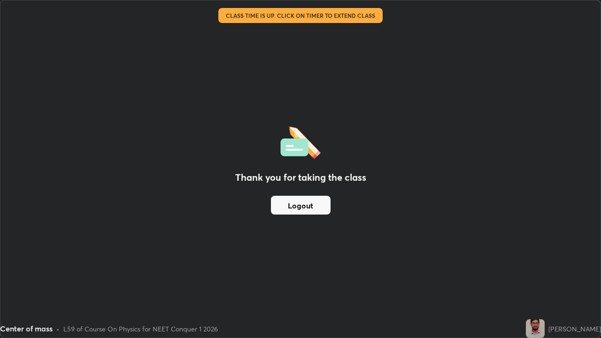
click at [303, 208] on button "Logout" at bounding box center [301, 205] width 60 height 19
click at [301, 214] on button "Logout" at bounding box center [301, 205] width 60 height 19
click at [321, 199] on button "Logout" at bounding box center [301, 205] width 60 height 19
click at [303, 204] on button "Logout" at bounding box center [301, 205] width 60 height 19
click at [276, 203] on button "Logout" at bounding box center [301, 205] width 60 height 19
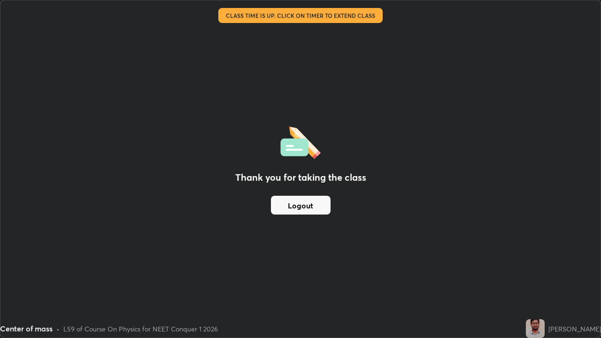
click at [297, 202] on button "Logout" at bounding box center [301, 205] width 60 height 19
click at [279, 200] on button "Logout" at bounding box center [301, 205] width 60 height 19
click at [234, 214] on div "Thank you for taking the class Logout" at bounding box center [300, 168] width 600 height 337
click at [280, 210] on button "Logout" at bounding box center [301, 205] width 60 height 19
click at [277, 206] on button "Logout" at bounding box center [301, 205] width 60 height 19
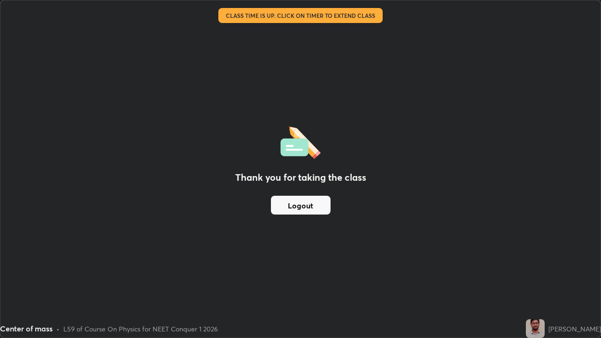
click at [296, 208] on button "Logout" at bounding box center [301, 205] width 60 height 19
click at [296, 207] on button "Logout" at bounding box center [301, 205] width 60 height 19
click at [301, 203] on button "Logout" at bounding box center [301, 205] width 60 height 19
click at [287, 225] on div "Thank you for taking the class Logout" at bounding box center [300, 168] width 600 height 337
click at [462, 170] on div "Thank you for taking the class Logout" at bounding box center [300, 168] width 600 height 337
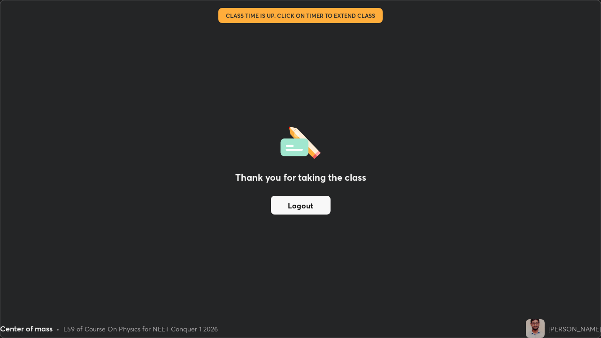
click at [461, 170] on div "Thank you for taking the class Logout" at bounding box center [300, 168] width 600 height 337
click at [453, 167] on div "Thank you for taking the class Logout" at bounding box center [300, 168] width 600 height 337
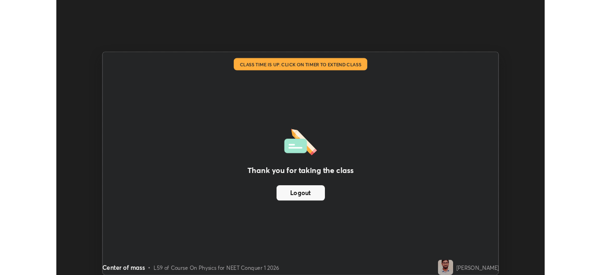
scroll to position [46705, 46379]
